Goal: Task Accomplishment & Management: Manage account settings

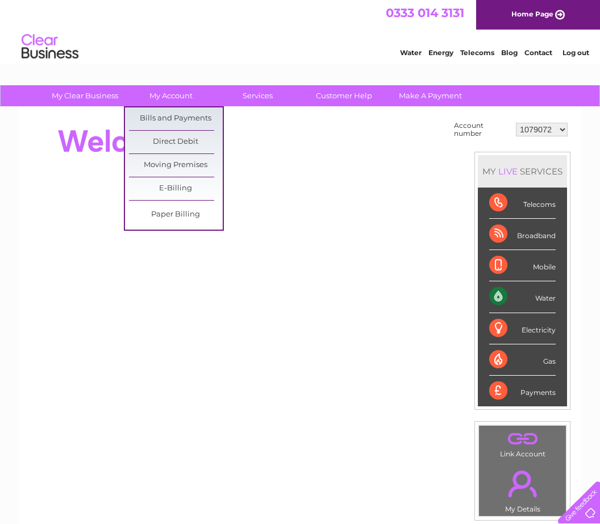
click at [191, 114] on link "Bills and Payments" at bounding box center [176, 118] width 94 height 23
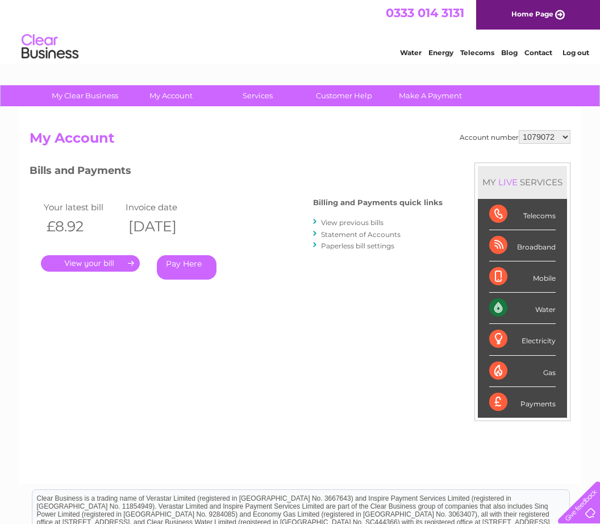
click at [97, 260] on link "." at bounding box center [90, 263] width 99 height 16
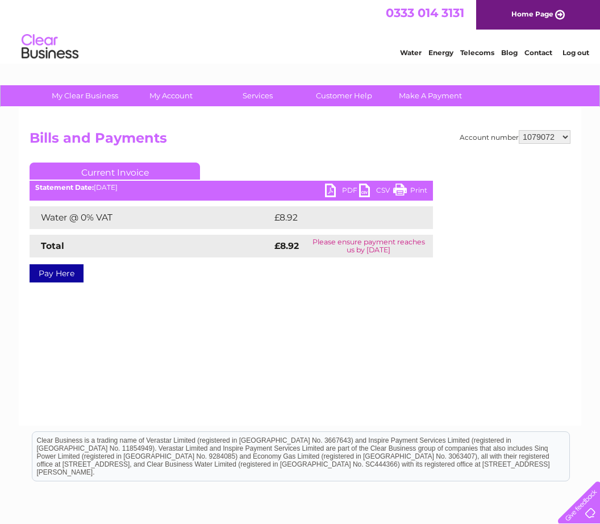
click at [339, 190] on link "PDF" at bounding box center [342, 192] width 34 height 16
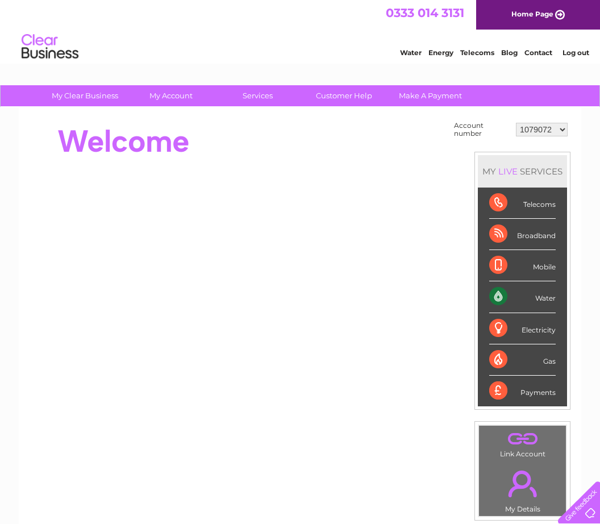
click at [566, 126] on select "1079072 30322069 30325131" at bounding box center [542, 130] width 52 height 14
select select "30322069"
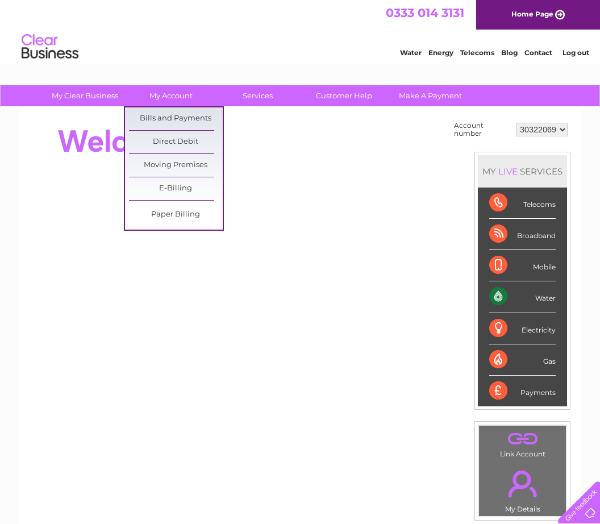
click at [185, 119] on link "Bills and Payments" at bounding box center [176, 118] width 94 height 23
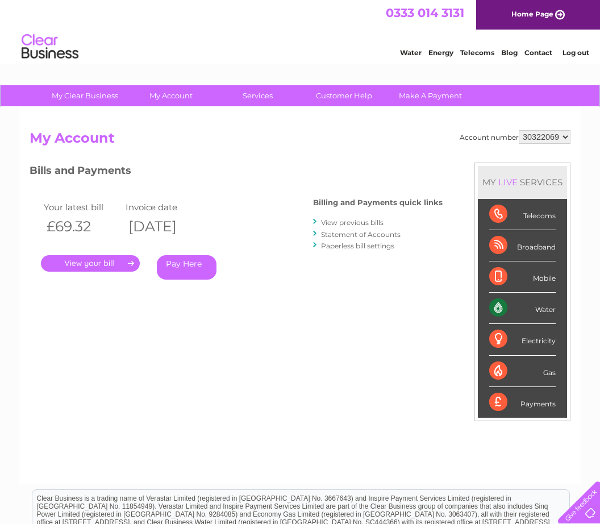
click at [103, 258] on link "." at bounding box center [90, 263] width 99 height 16
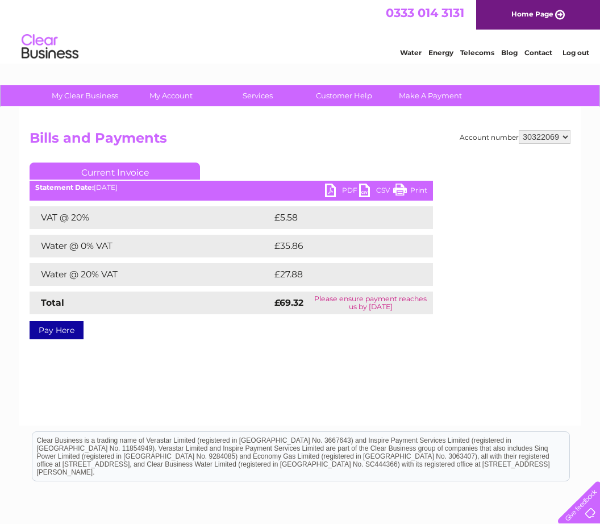
click at [336, 189] on link "PDF" at bounding box center [342, 192] width 34 height 16
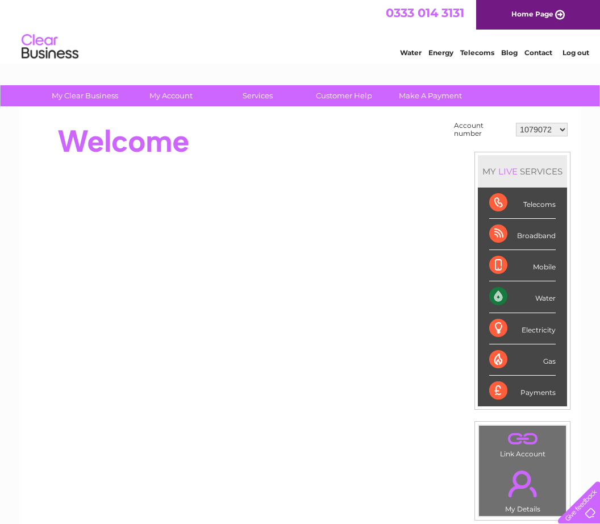
click at [562, 127] on select "1079072 30322069 30325131" at bounding box center [542, 130] width 52 height 14
select select "30325131"
click at [183, 67] on html "0333 014 3131 Home Page Water Energy Telecoms Blog Contact Log out" at bounding box center [300, 33] width 600 height 67
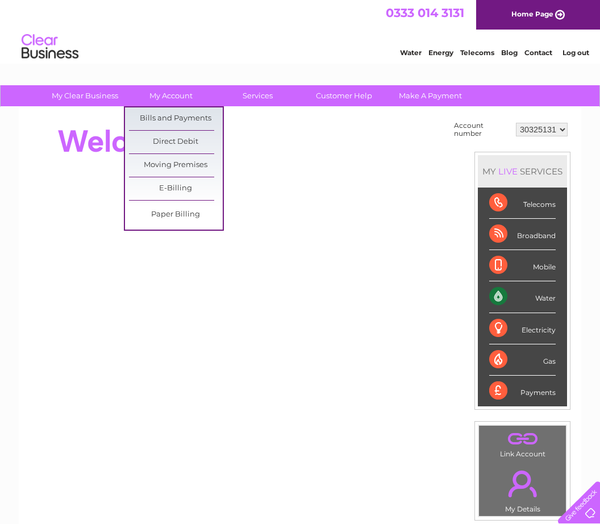
click at [186, 115] on link "Bills and Payments" at bounding box center [176, 118] width 94 height 23
click at [530, 480] on link "." at bounding box center [522, 484] width 81 height 40
click at [527, 441] on link "." at bounding box center [522, 439] width 81 height 20
click at [562, 130] on select "1079072 30322069 30325131" at bounding box center [542, 130] width 52 height 14
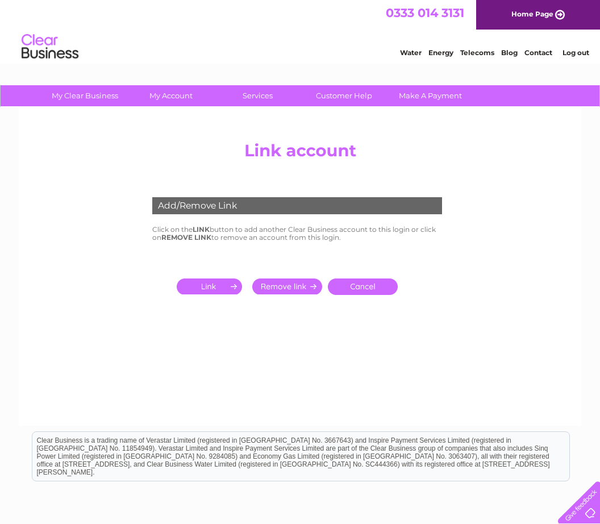
click at [221, 285] on input "submit" at bounding box center [212, 287] width 70 height 16
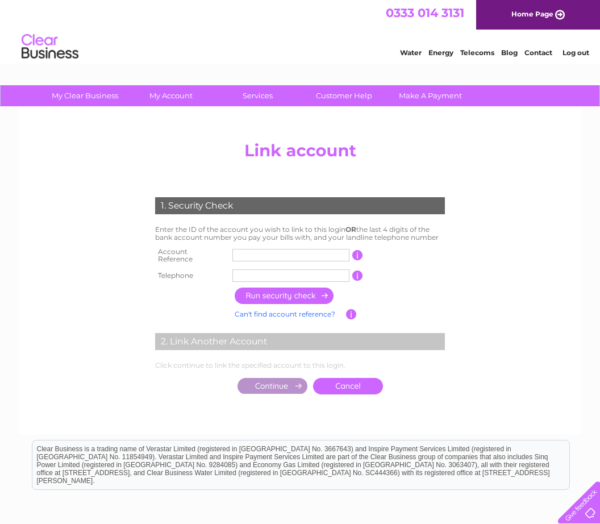
click at [243, 249] on input "text" at bounding box center [291, 255] width 117 height 13
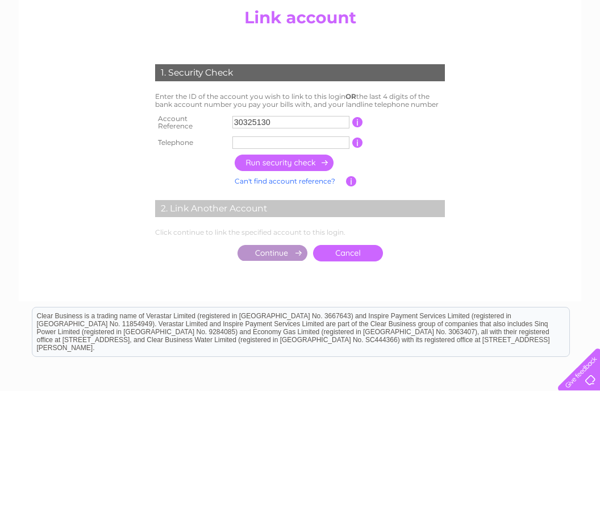
type input "30325130"
click at [242, 270] on input "text" at bounding box center [291, 276] width 117 height 13
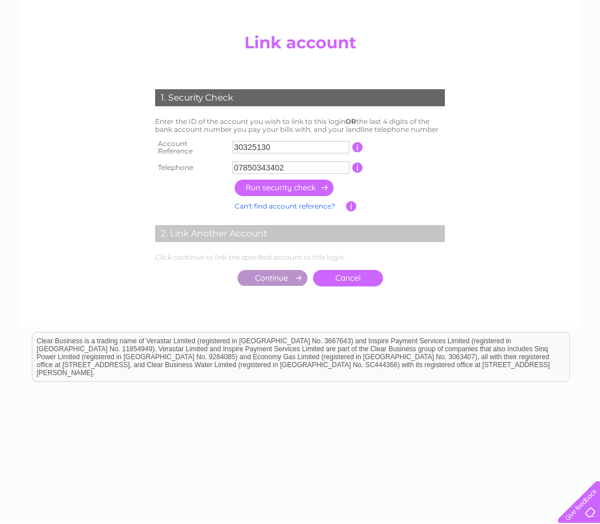
type input "07850343402"
click at [275, 142] on input "30325130" at bounding box center [291, 148] width 117 height 13
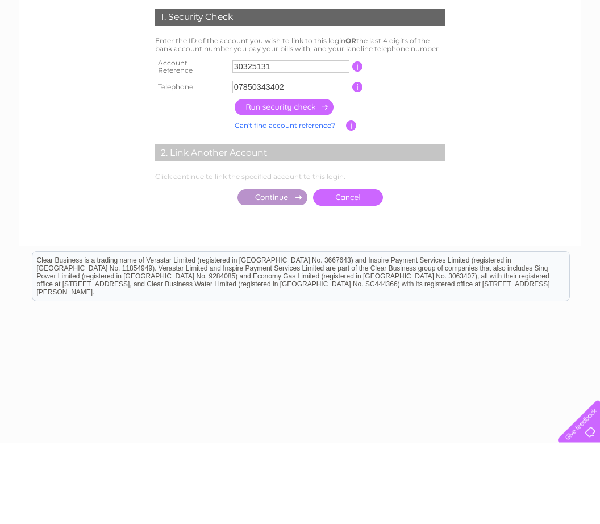
type input "30325131"
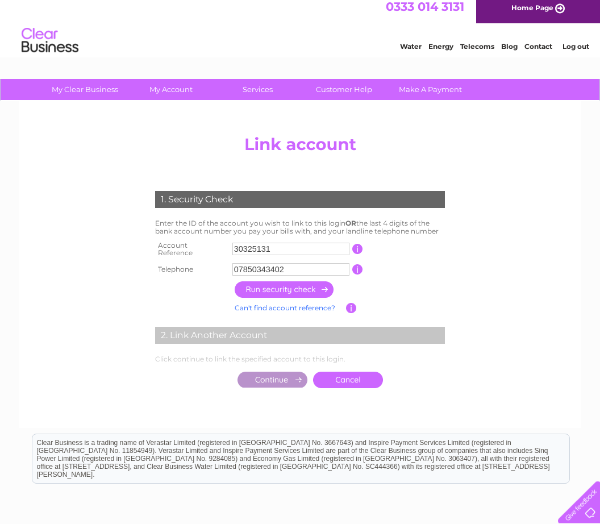
scroll to position [0, 0]
